Goal: Book appointment/travel/reservation

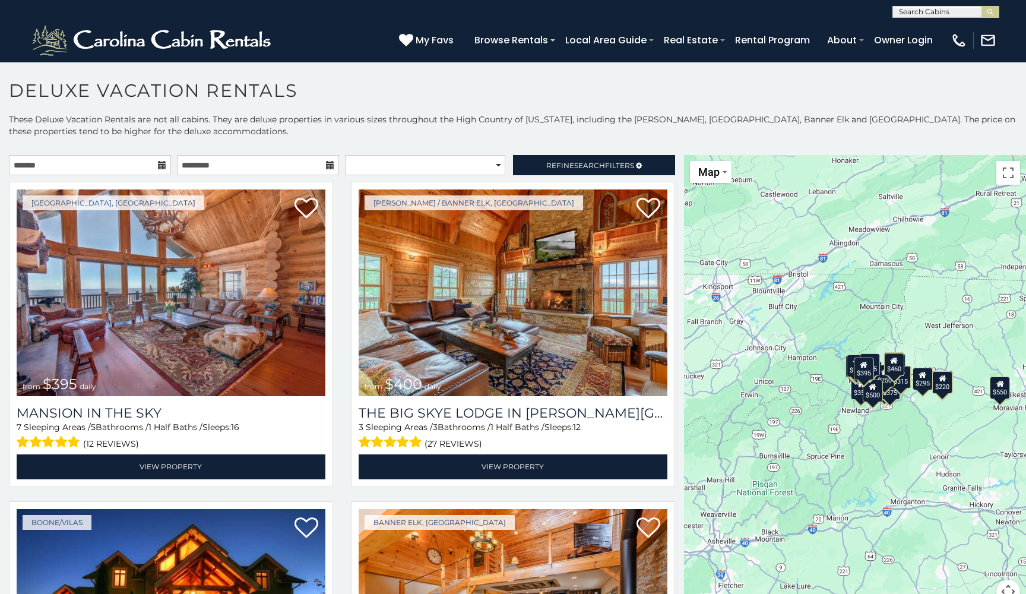
click at [160, 164] on icon at bounding box center [162, 165] width 8 height 8
click at [155, 167] on input "text" at bounding box center [90, 165] width 162 height 20
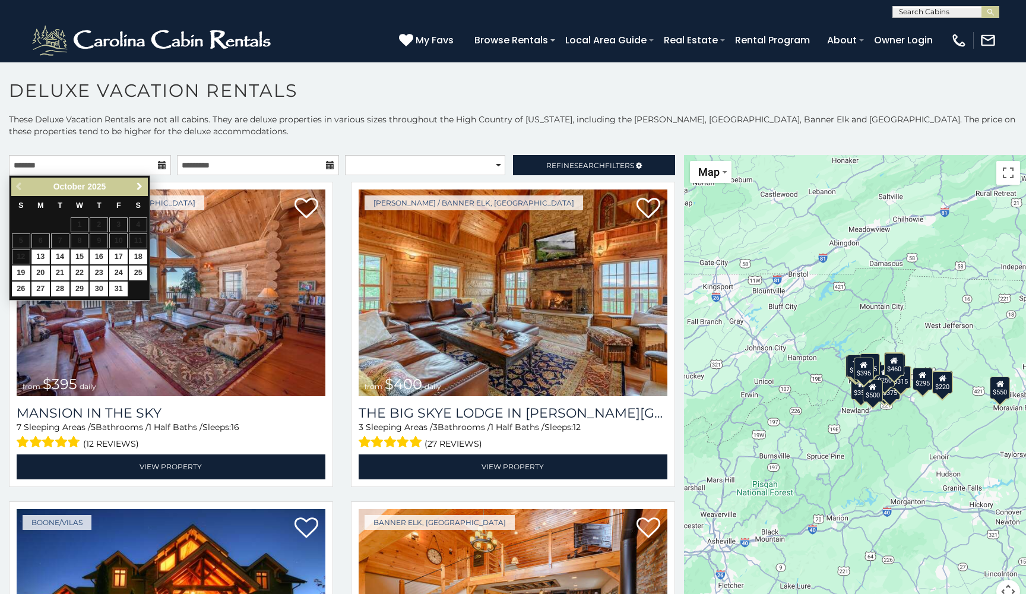
click at [141, 186] on span "Next" at bounding box center [139, 186] width 9 height 9
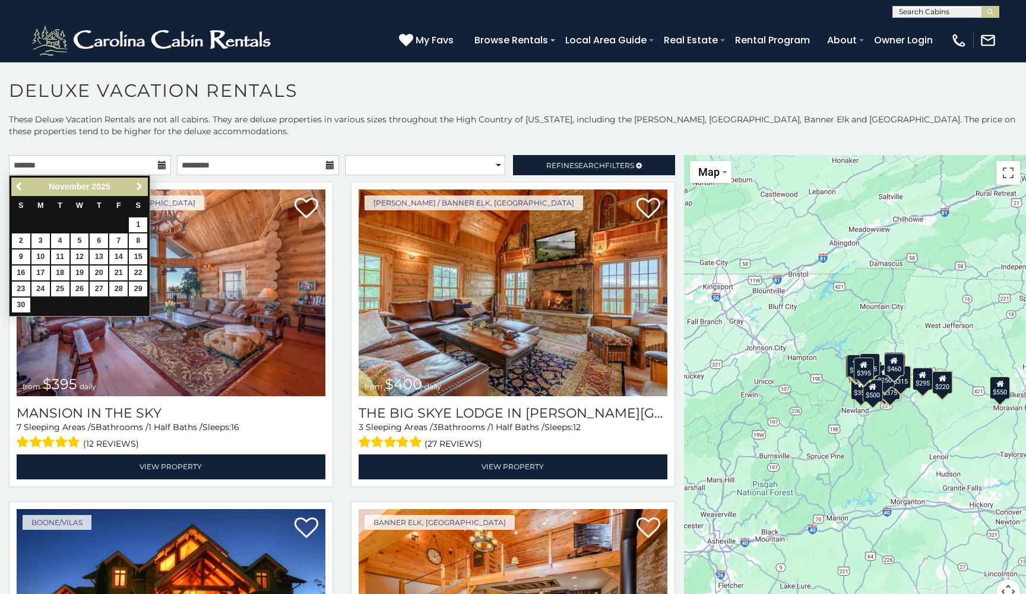
click at [139, 182] on span "Next" at bounding box center [139, 186] width 9 height 9
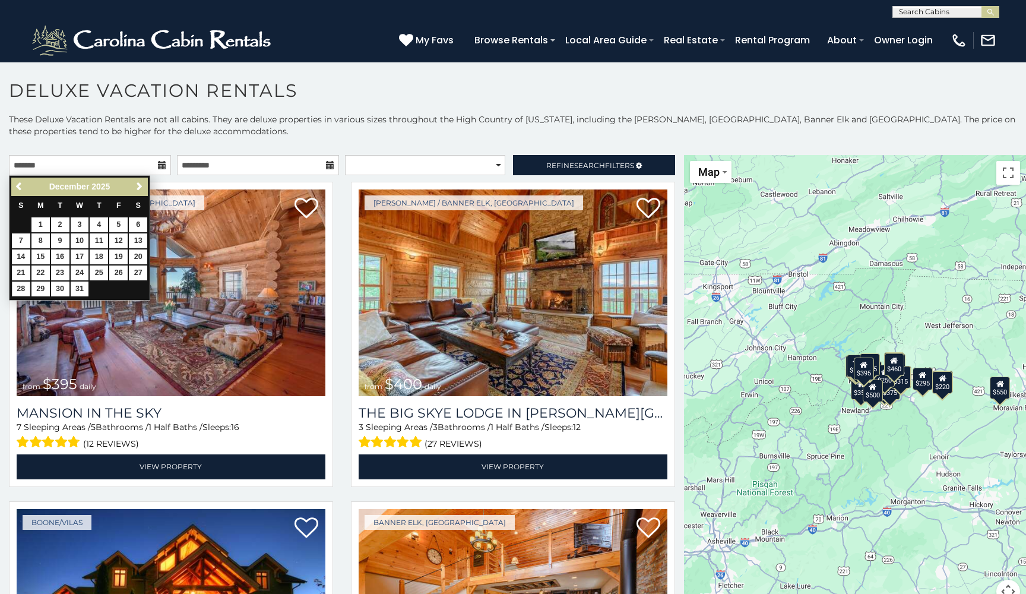
click at [20, 286] on link "28" at bounding box center [21, 288] width 18 height 15
type input "**********"
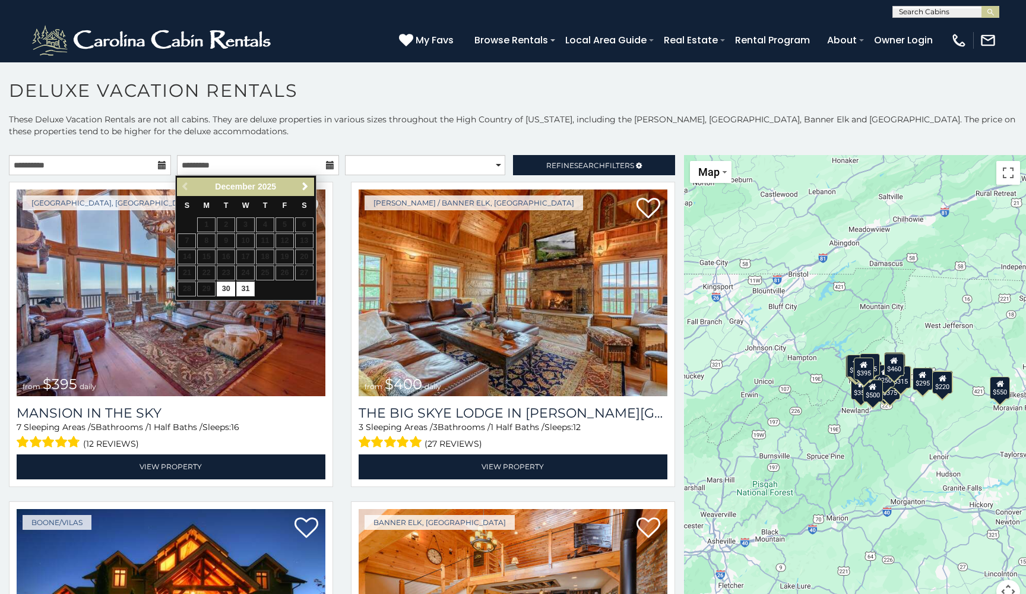
click at [246, 285] on link "31" at bounding box center [245, 288] width 18 height 15
type input "**********"
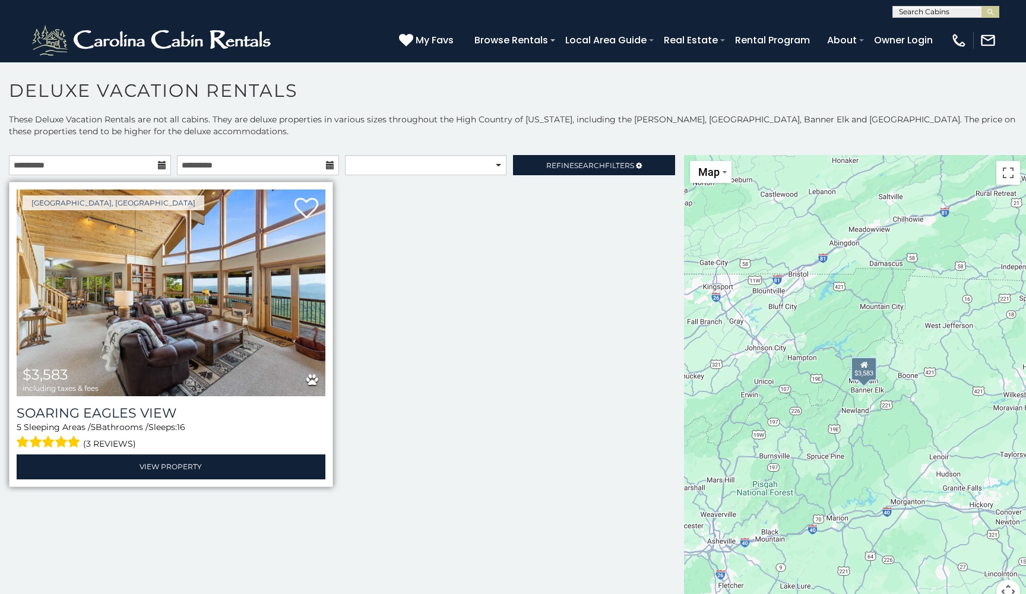
click at [297, 301] on img at bounding box center [171, 292] width 309 height 207
click at [221, 303] on img at bounding box center [171, 292] width 309 height 207
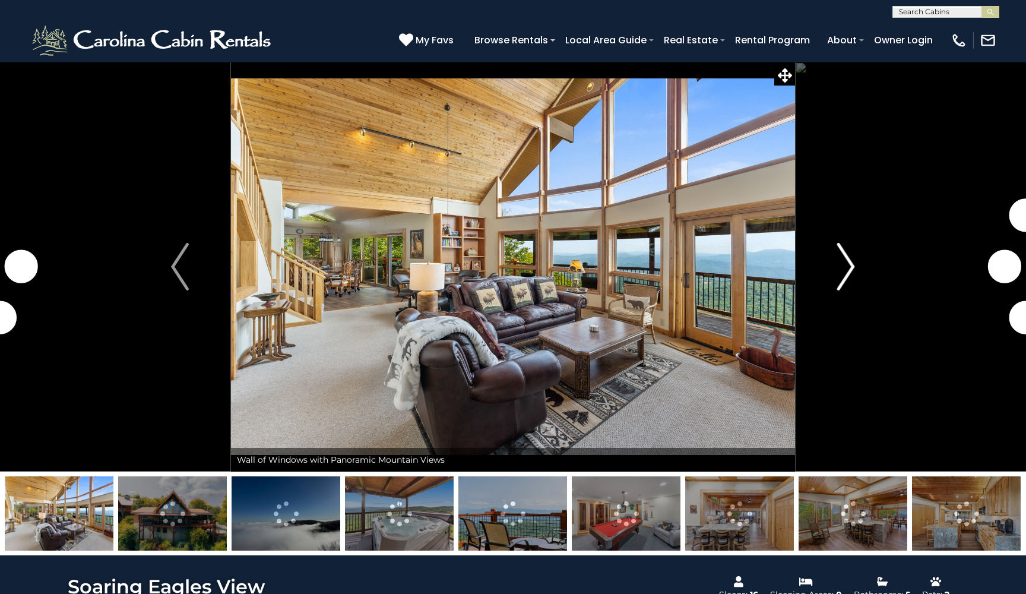
click at [856, 270] on button "Next" at bounding box center [846, 267] width 102 height 410
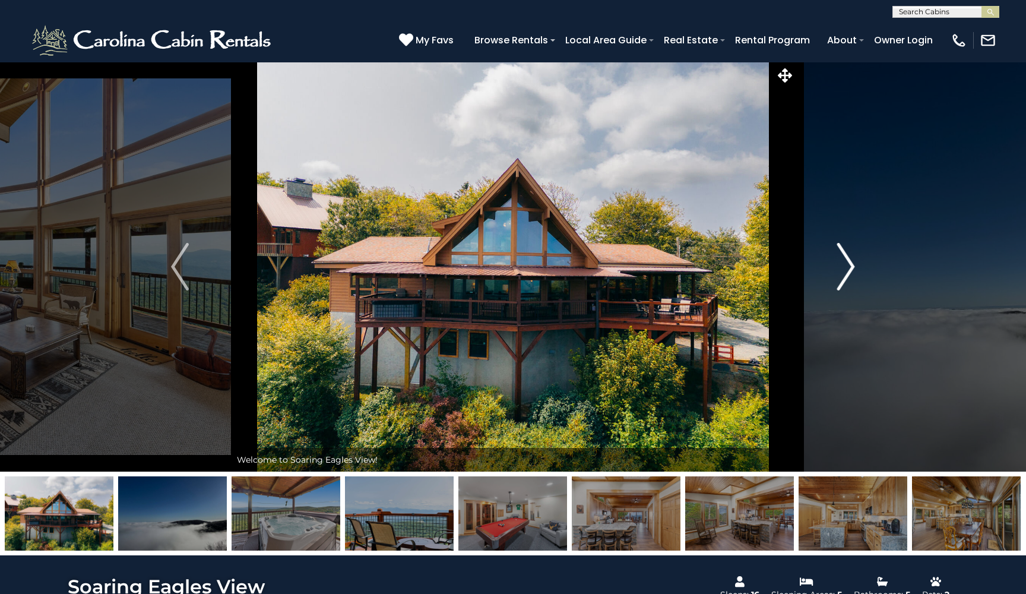
click at [845, 269] on img "Next" at bounding box center [846, 266] width 18 height 47
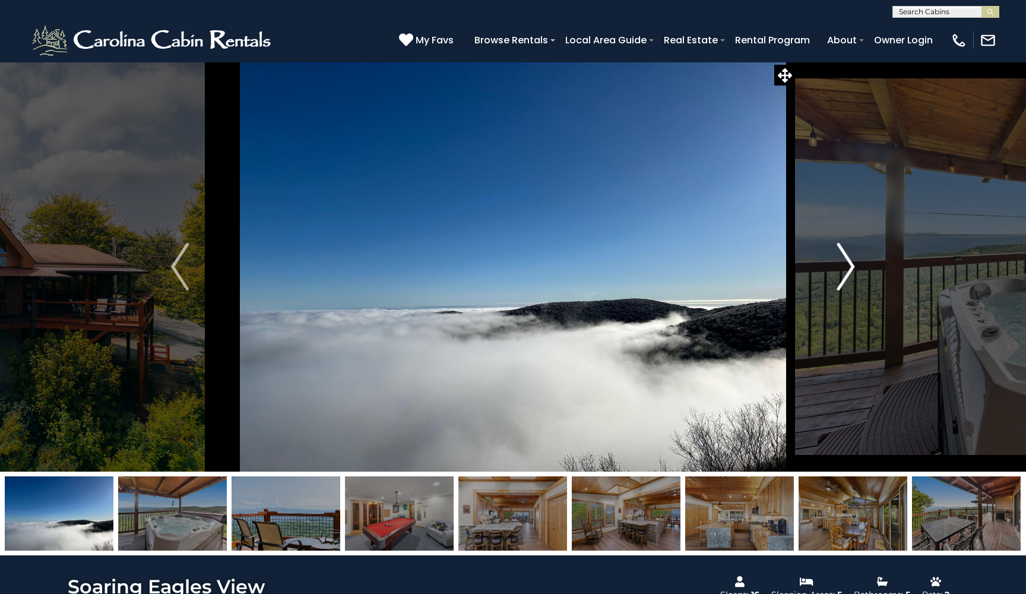
click at [844, 269] on img "Next" at bounding box center [846, 266] width 18 height 47
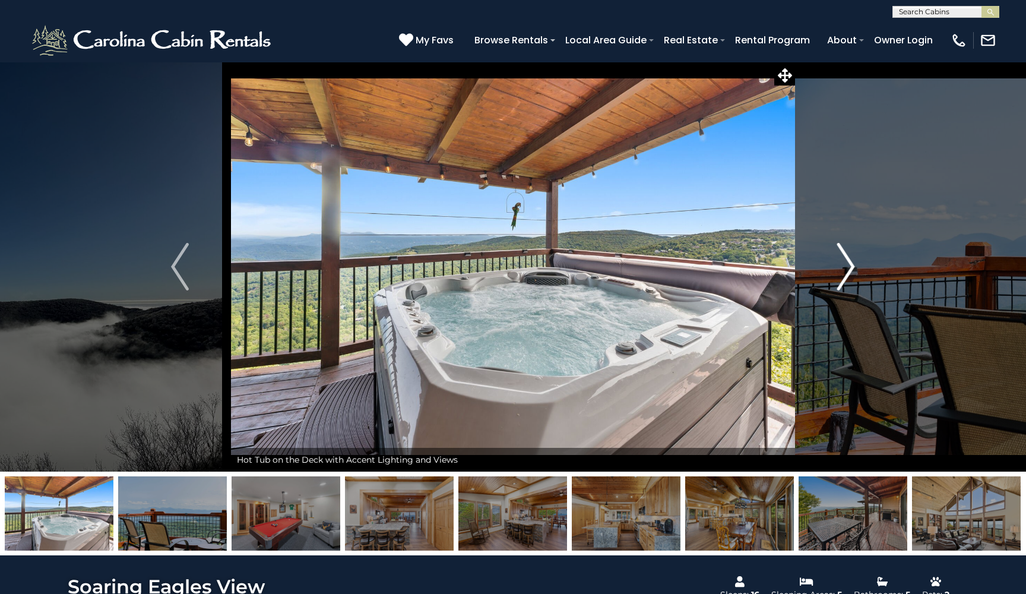
click at [844, 269] on img "Next" at bounding box center [846, 266] width 18 height 47
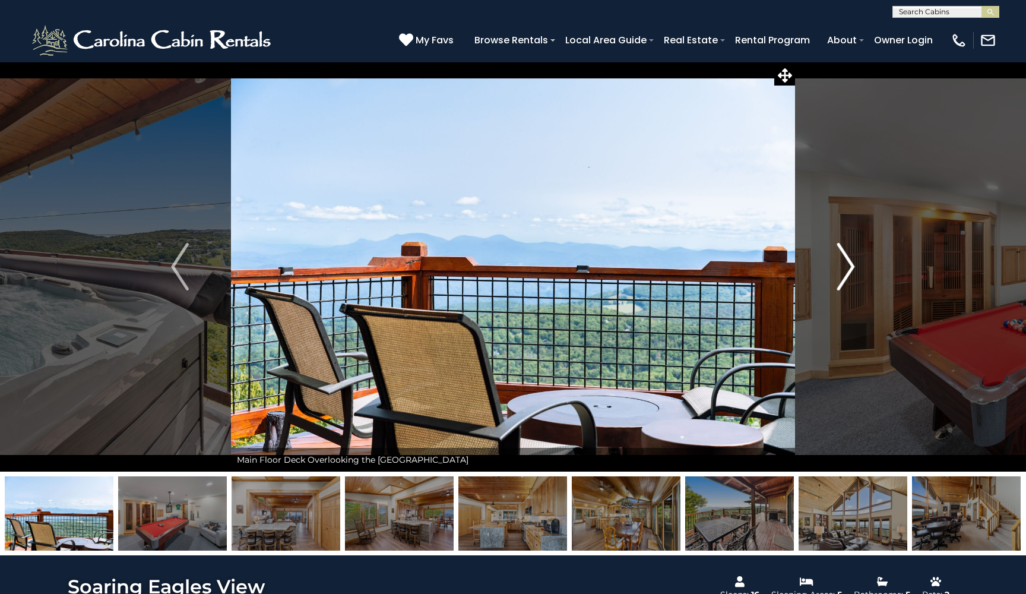
click at [844, 269] on img "Next" at bounding box center [846, 266] width 18 height 47
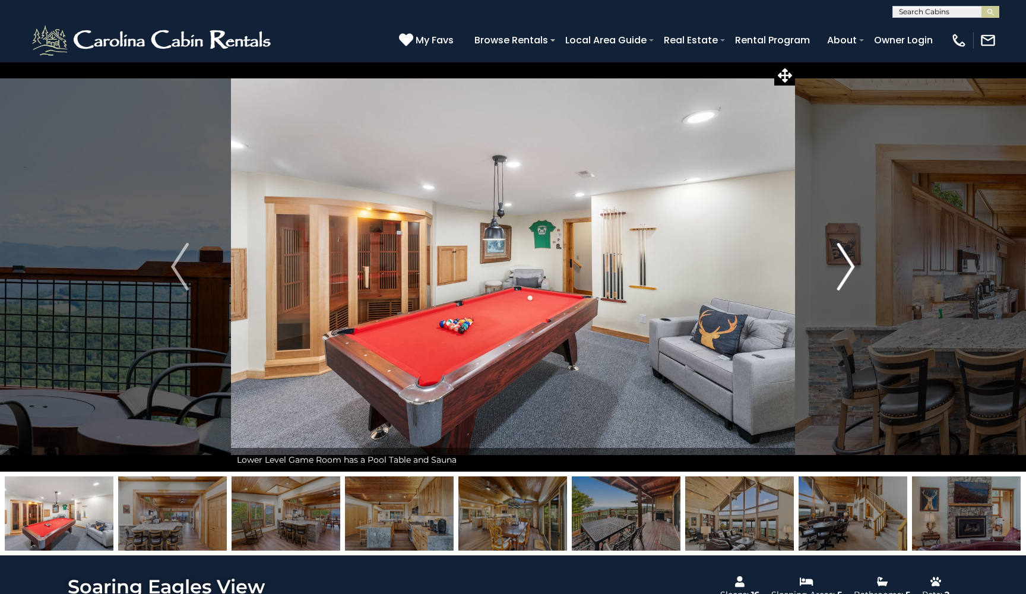
click at [844, 269] on img "Next" at bounding box center [846, 266] width 18 height 47
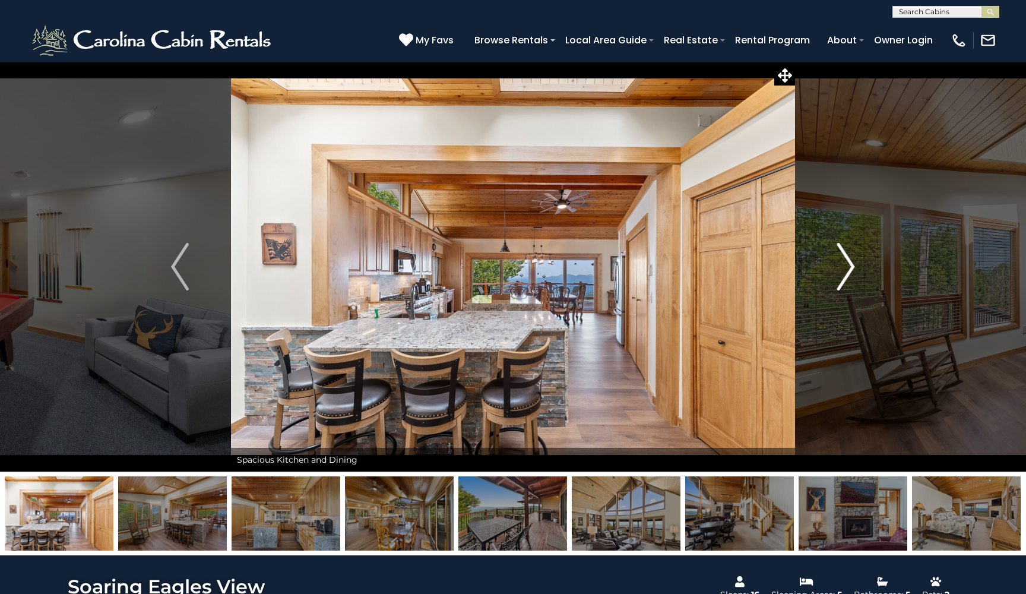
click at [844, 268] on img "Next" at bounding box center [846, 266] width 18 height 47
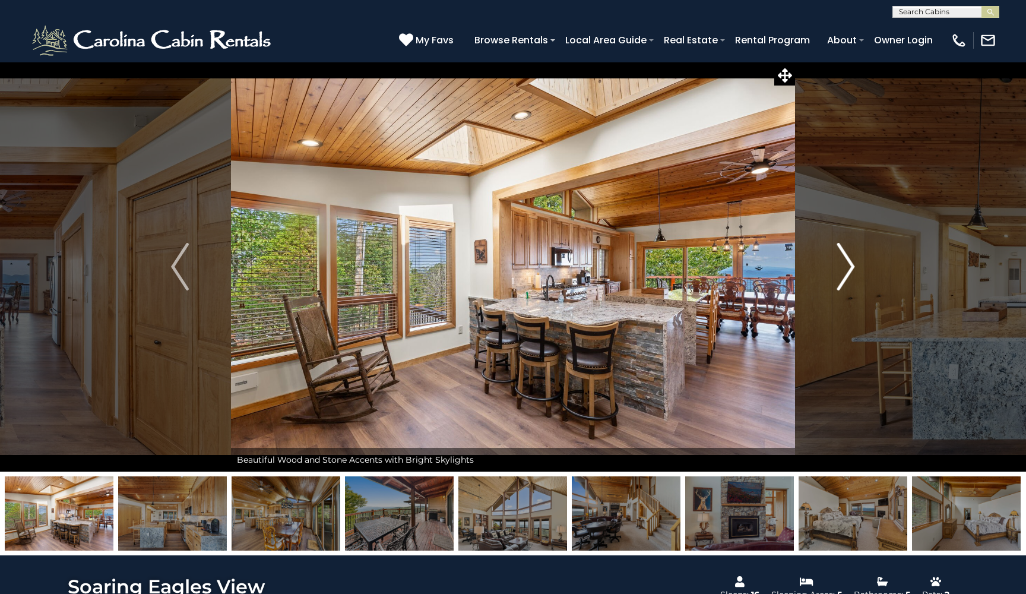
click at [844, 268] on img "Next" at bounding box center [846, 266] width 18 height 47
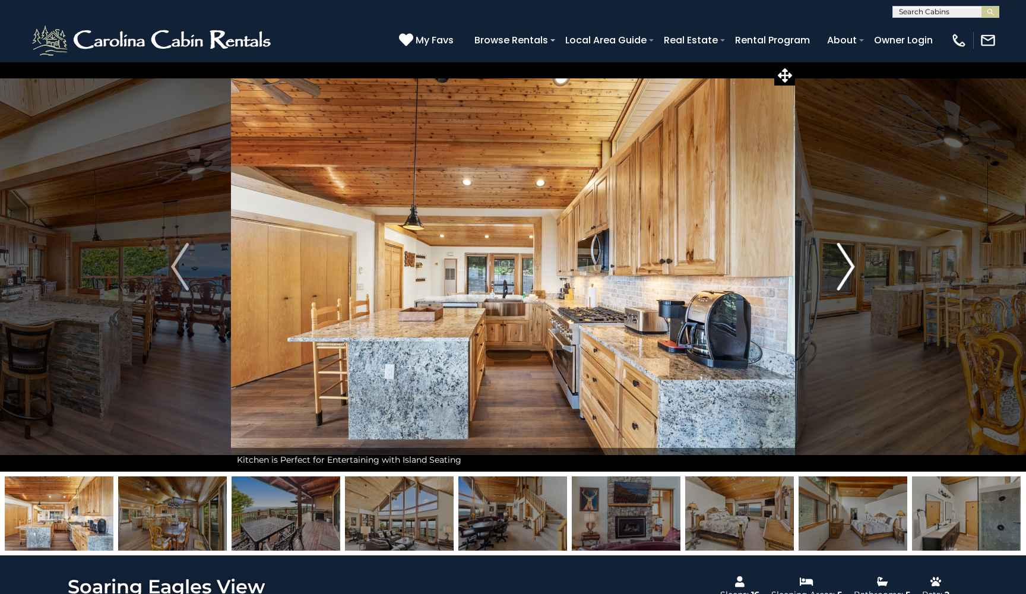
click at [844, 268] on img "Next" at bounding box center [846, 266] width 18 height 47
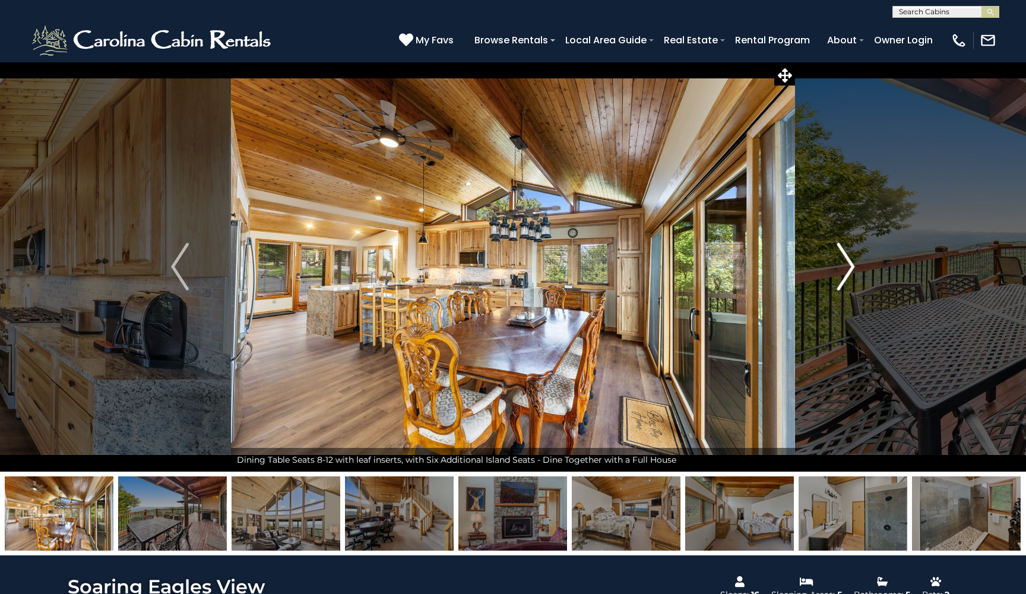
click at [844, 268] on img "Next" at bounding box center [846, 266] width 18 height 47
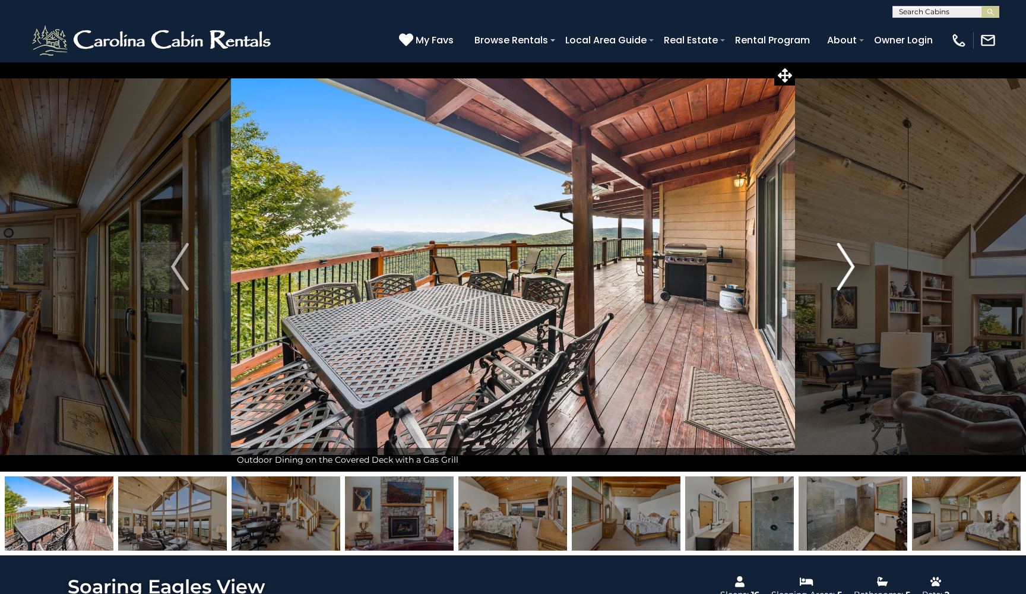
click at [844, 268] on img "Next" at bounding box center [846, 266] width 18 height 47
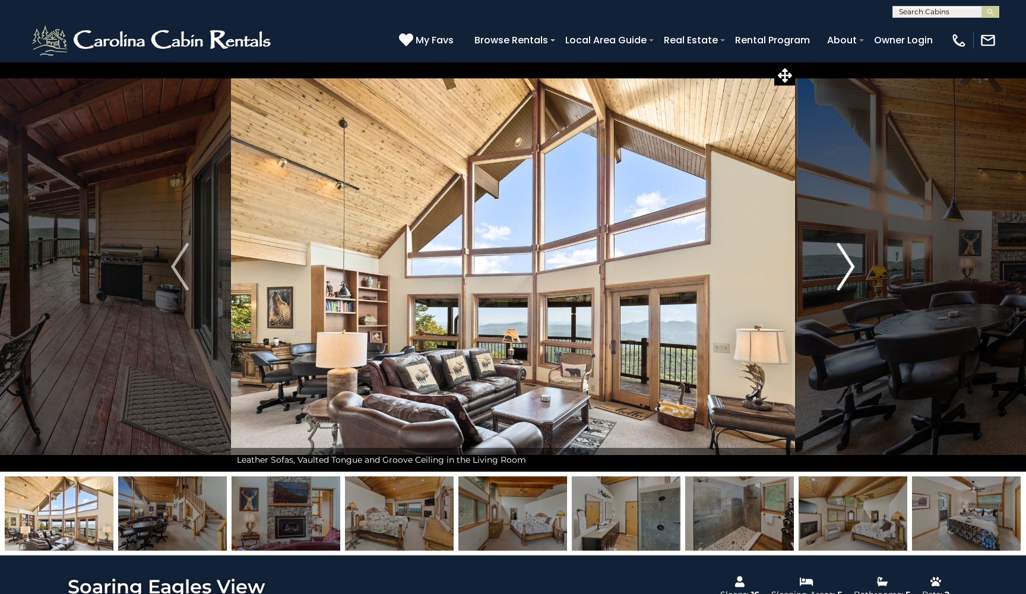
click at [844, 268] on img "Next" at bounding box center [846, 266] width 18 height 47
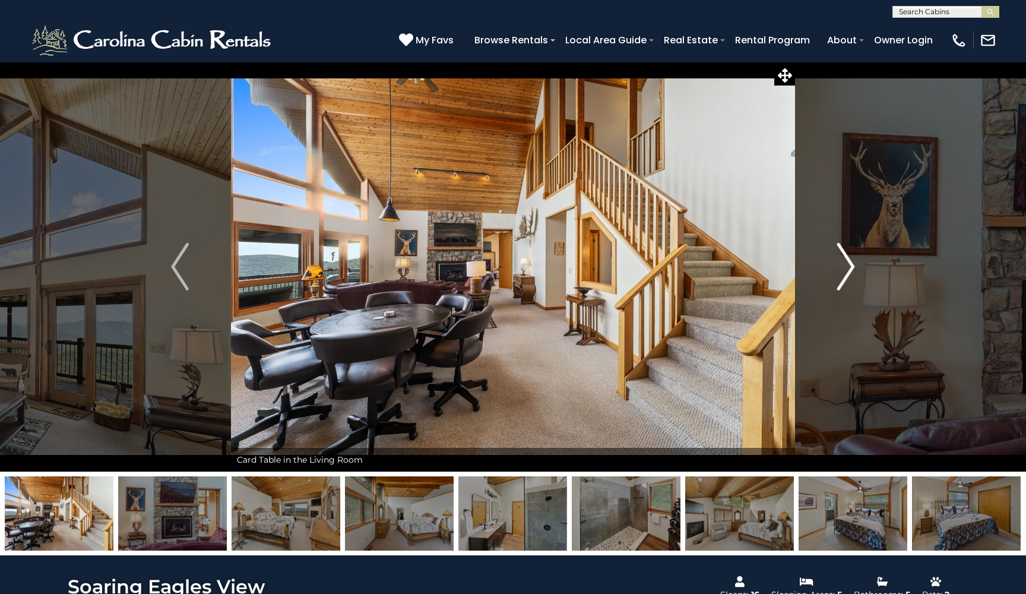
click at [844, 268] on img "Next" at bounding box center [846, 266] width 18 height 47
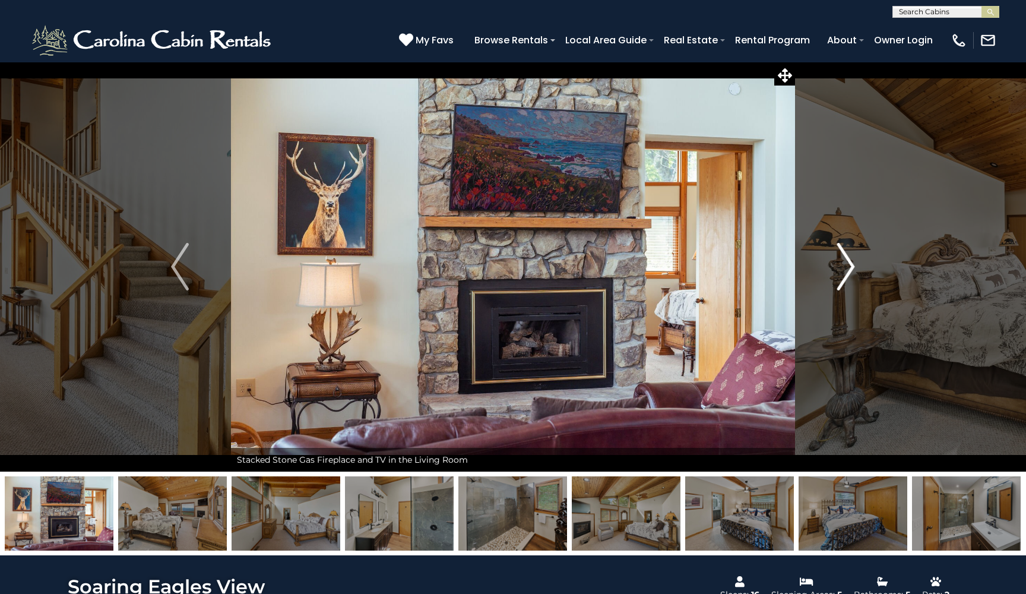
click at [844, 268] on img "Next" at bounding box center [846, 266] width 18 height 47
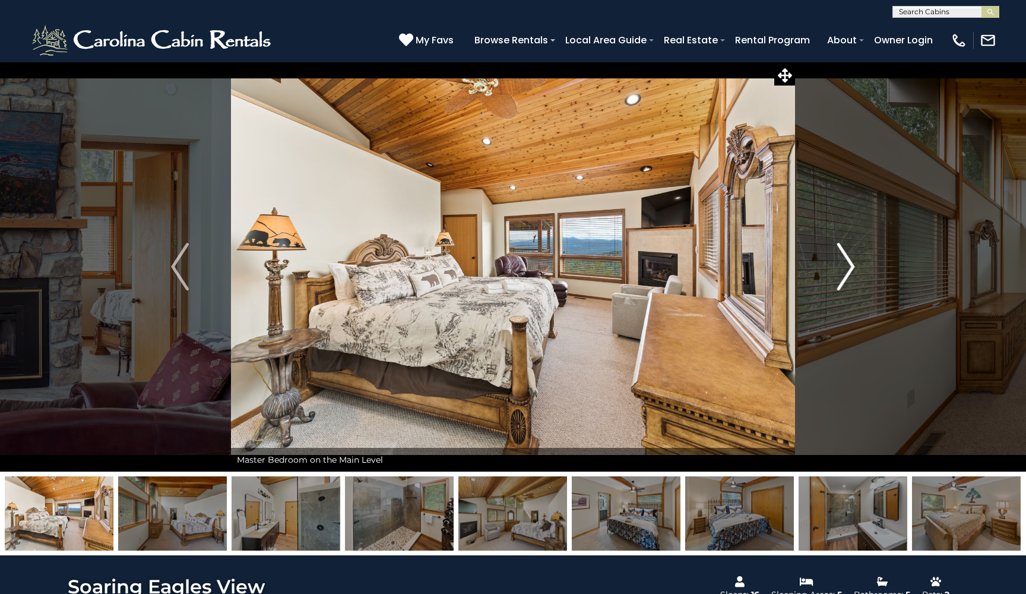
click at [844, 268] on img "Next" at bounding box center [846, 266] width 18 height 47
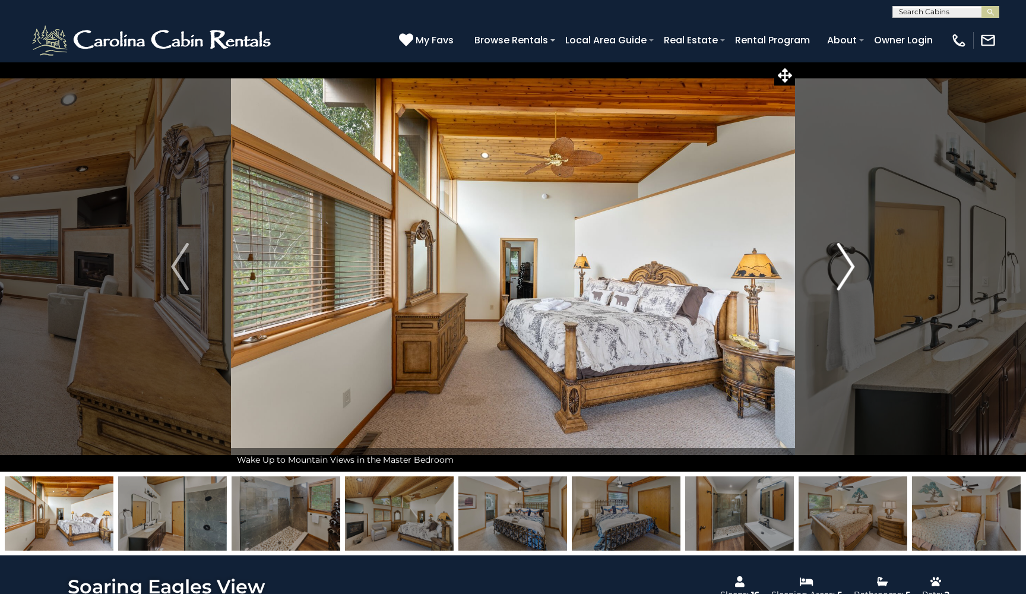
click at [844, 268] on img "Next" at bounding box center [846, 266] width 18 height 47
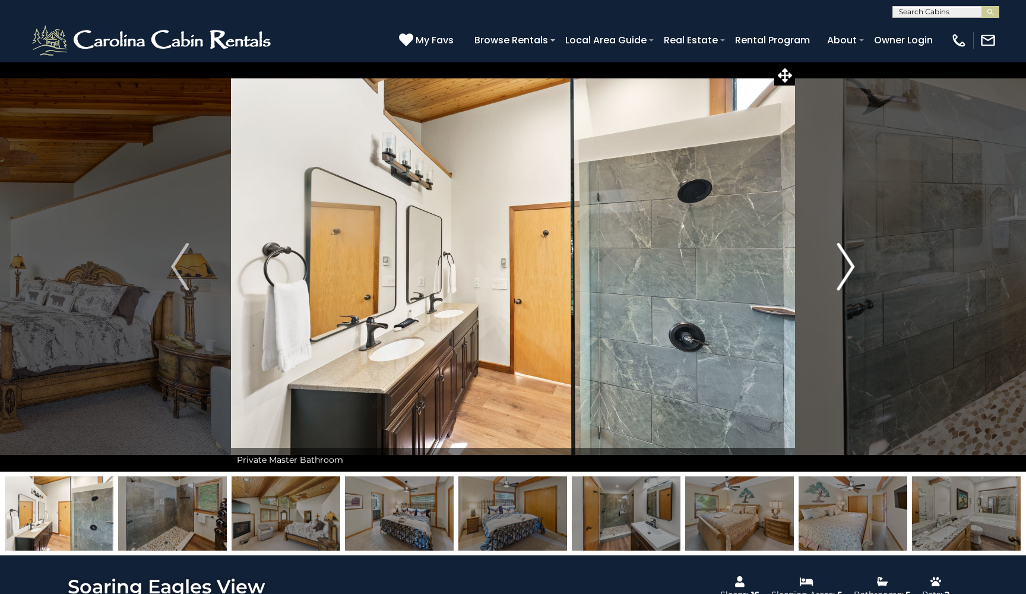
click at [844, 268] on img "Next" at bounding box center [846, 266] width 18 height 47
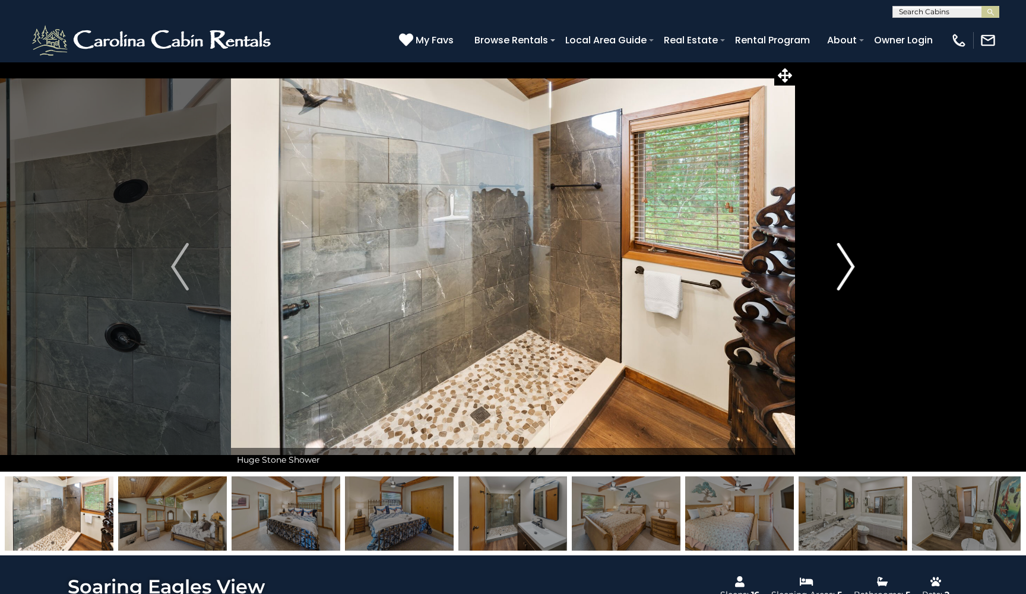
click at [844, 268] on img "Next" at bounding box center [846, 266] width 18 height 47
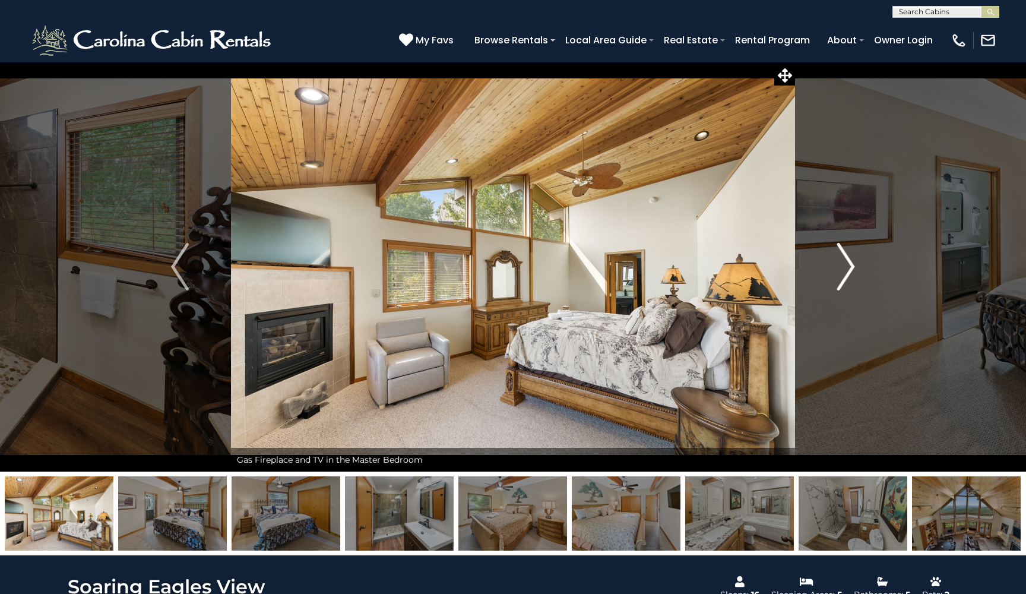
click at [844, 268] on img "Next" at bounding box center [846, 266] width 18 height 47
